Goal: Information Seeking & Learning: Find specific fact

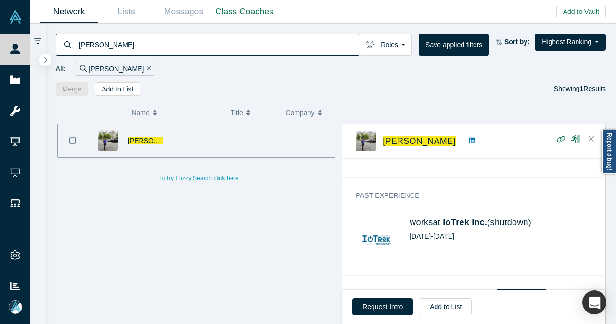
click at [147, 68] on icon "Remove Filter" at bounding box center [149, 68] width 4 height 7
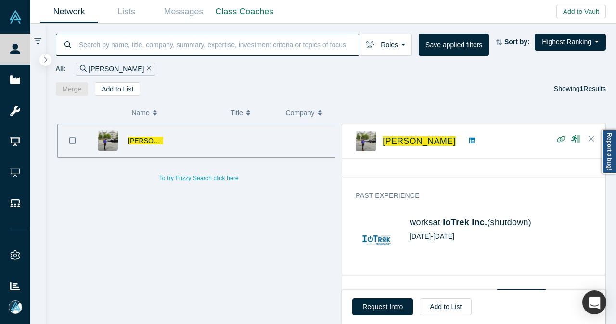
scroll to position [356, 0]
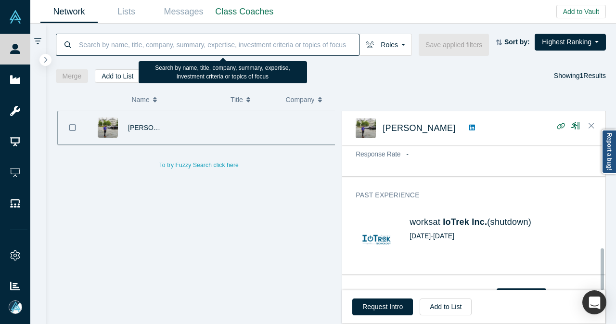
click at [130, 42] on input at bounding box center [218, 44] width 281 height 23
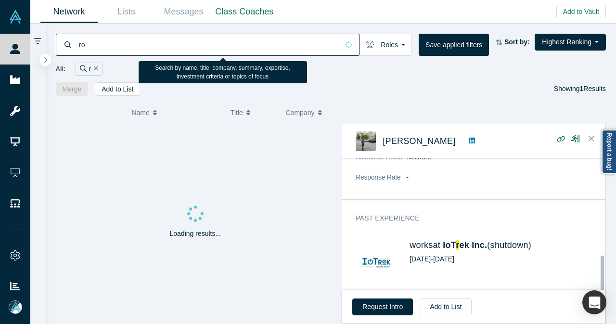
scroll to position [369, 0]
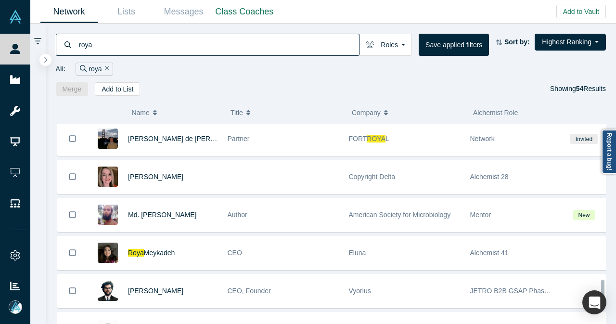
scroll to position [1203, 0]
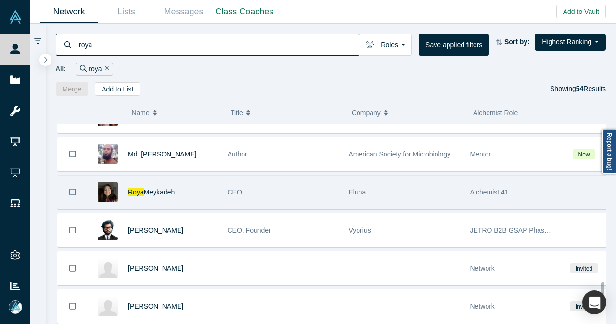
type input "roya"
click at [199, 185] on div "[PERSON_NAME]" at bounding box center [172, 192] width 89 height 33
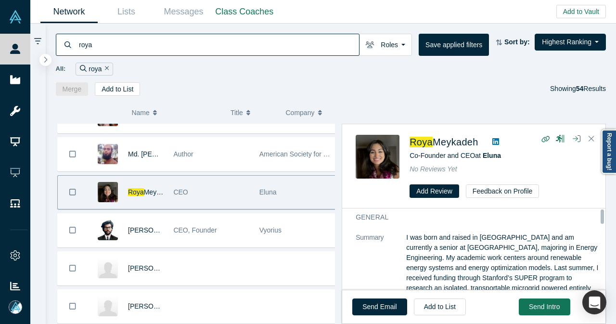
scroll to position [0, 0]
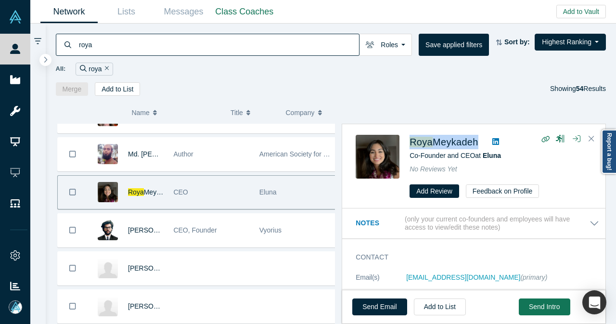
drag, startPoint x: 484, startPoint y: 142, endPoint x: 408, endPoint y: 145, distance: 76.5
click at [408, 145] on div "[PERSON_NAME] Co-Founder and CEO at Eluna No Reviews Yet Add Review Feedback on…" at bounding box center [475, 166] width 240 height 63
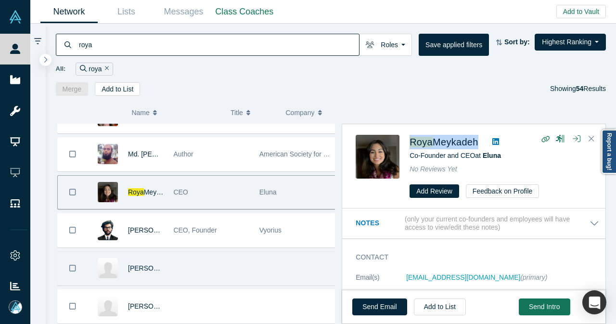
copy div "[PERSON_NAME]"
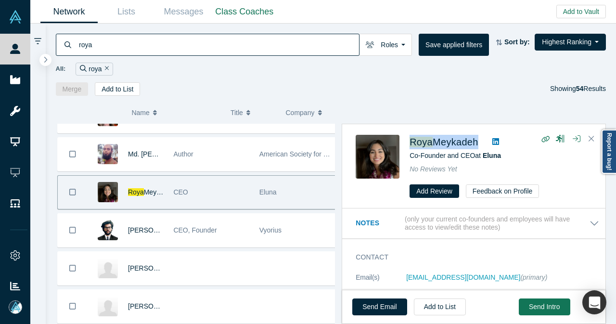
click at [106, 65] on button "Remove Filter" at bounding box center [105, 68] width 7 height 11
